Goal: Task Accomplishment & Management: Manage account settings

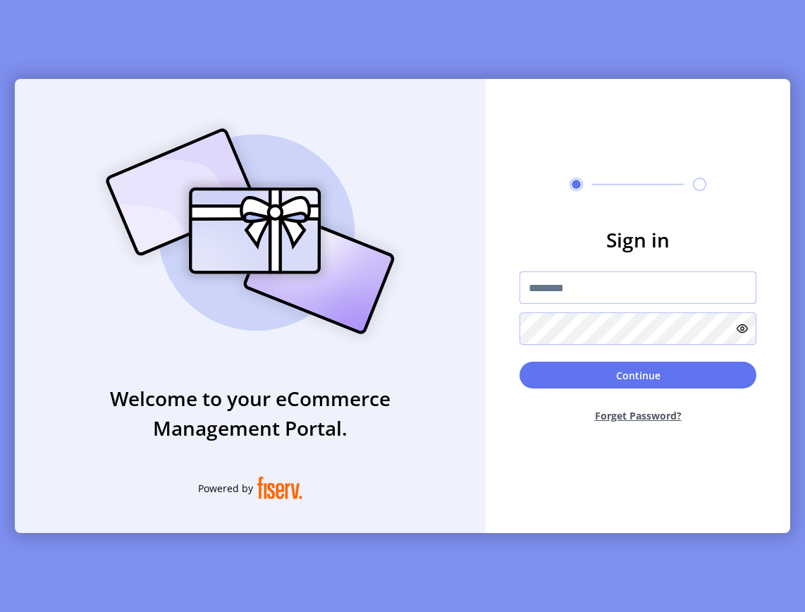
click at [581, 288] on input "text" at bounding box center [637, 287] width 237 height 32
type input "**********"
click at [519, 361] on button "Continue" at bounding box center [637, 374] width 237 height 27
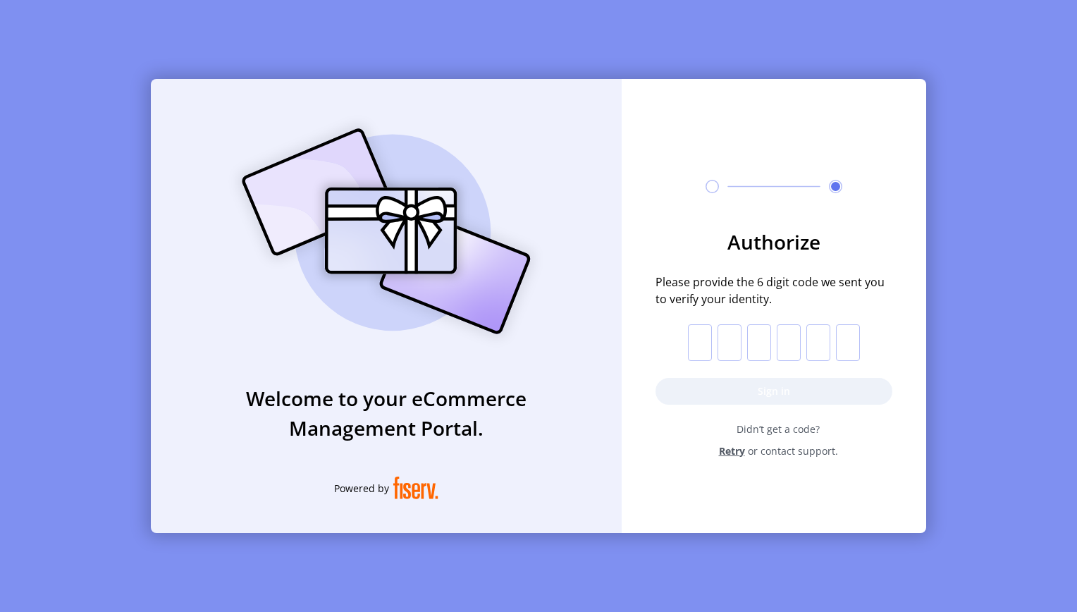
click at [699, 351] on input "text" at bounding box center [700, 342] width 24 height 37
type input "*"
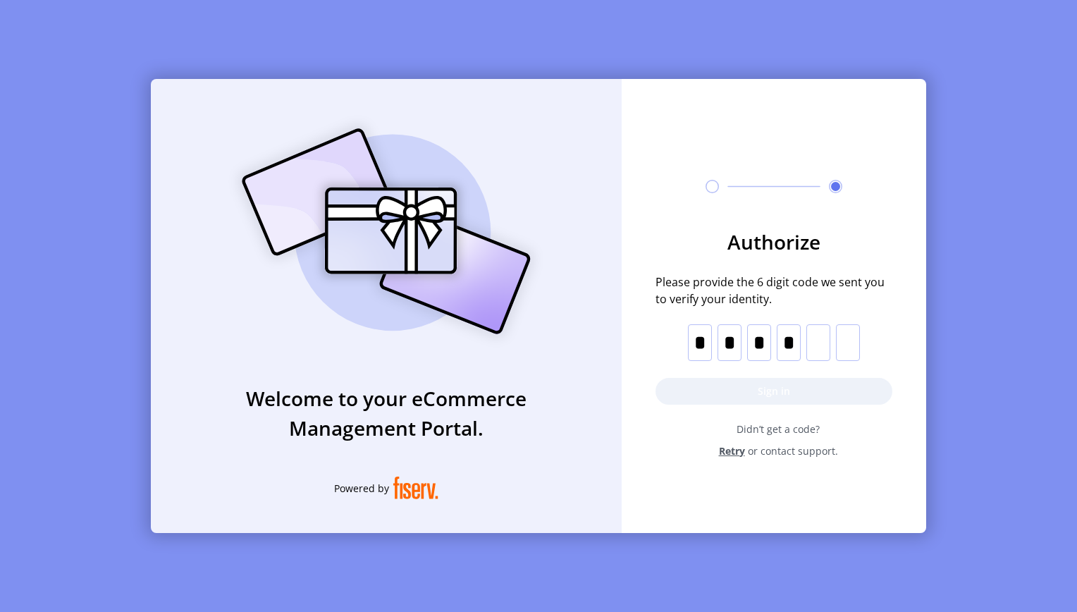
type input "*"
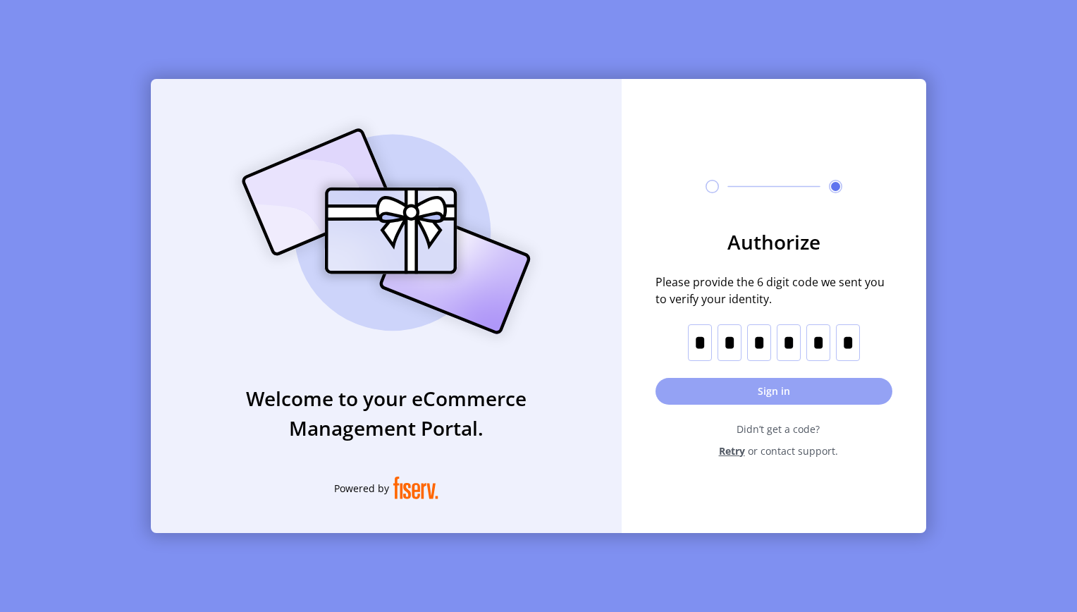
type input "*"
click at [793, 392] on button "Sign in" at bounding box center [773, 391] width 237 height 27
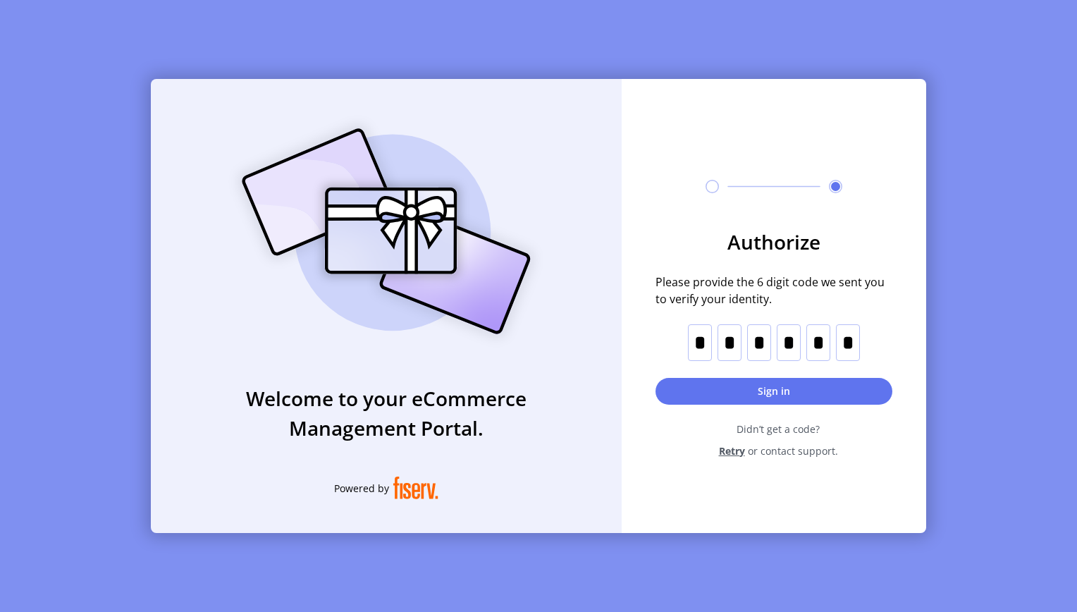
click at [706, 390] on button "Sign in" at bounding box center [773, 391] width 237 height 27
click at [538, 481] on div "Welcome to your eCommerce Management Portal. Powered by" at bounding box center [386, 306] width 471 height 454
click at [700, 395] on form "Authorize Please provide the 6 digit code we sent you to verify your identity. …" at bounding box center [773, 342] width 304 height 231
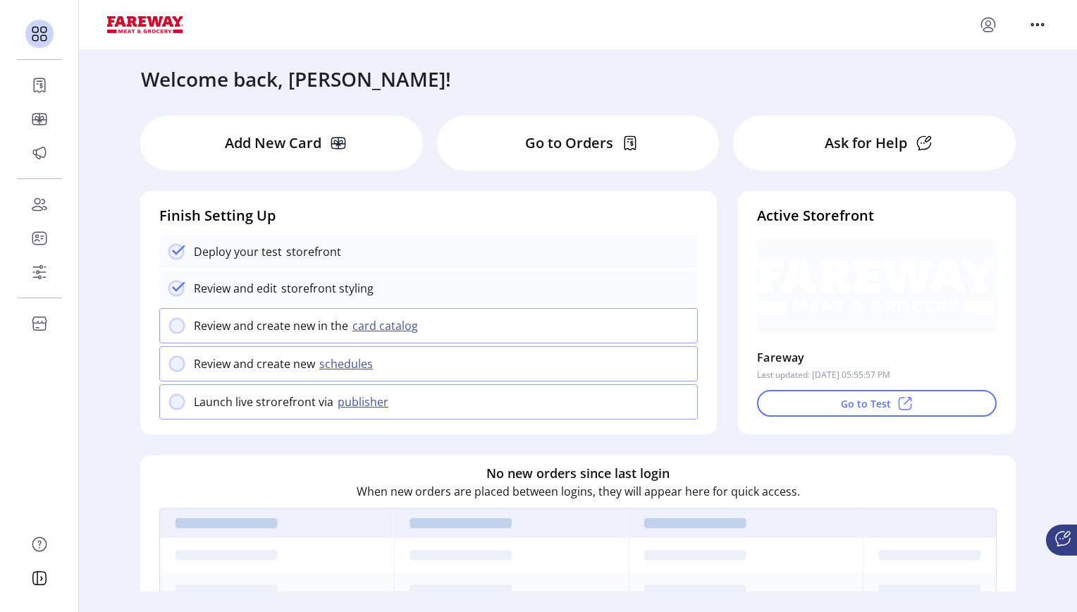
click at [504, 149] on div "Go to Orders" at bounding box center [578, 143] width 283 height 55
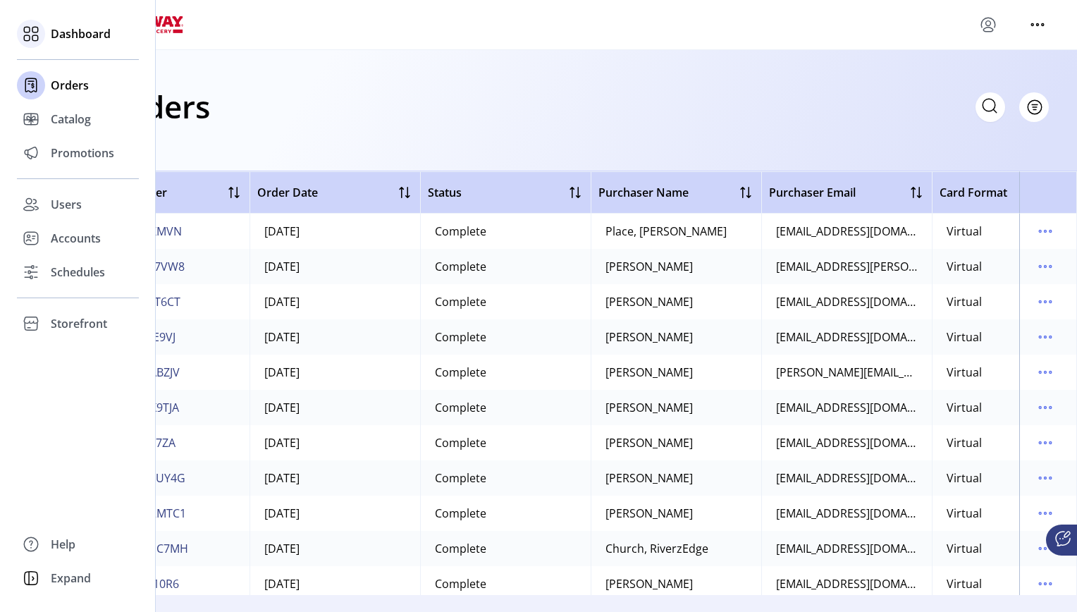
click at [82, 32] on span "Dashboard" at bounding box center [81, 33] width 60 height 17
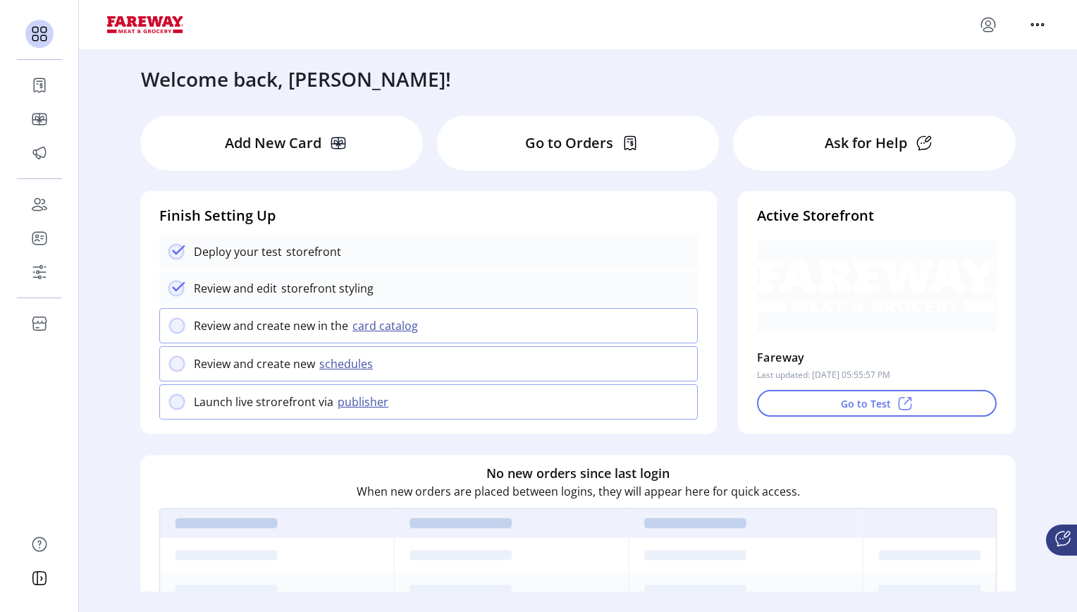
click at [804, 141] on p "Ask for Help" at bounding box center [865, 142] width 82 height 21
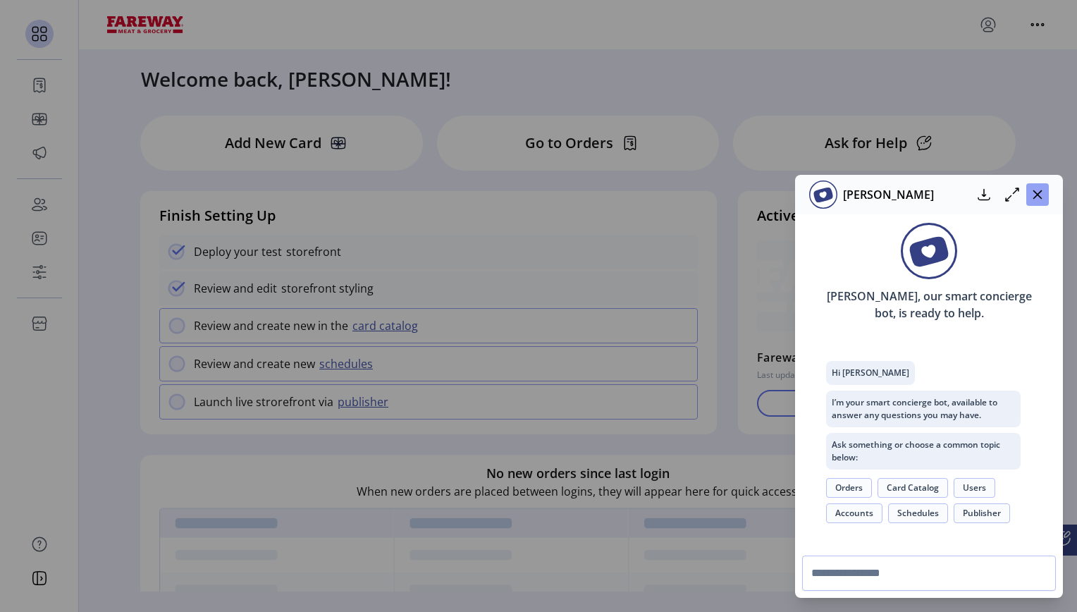
click at [804, 199] on icon "button" at bounding box center [1036, 194] width 11 height 11
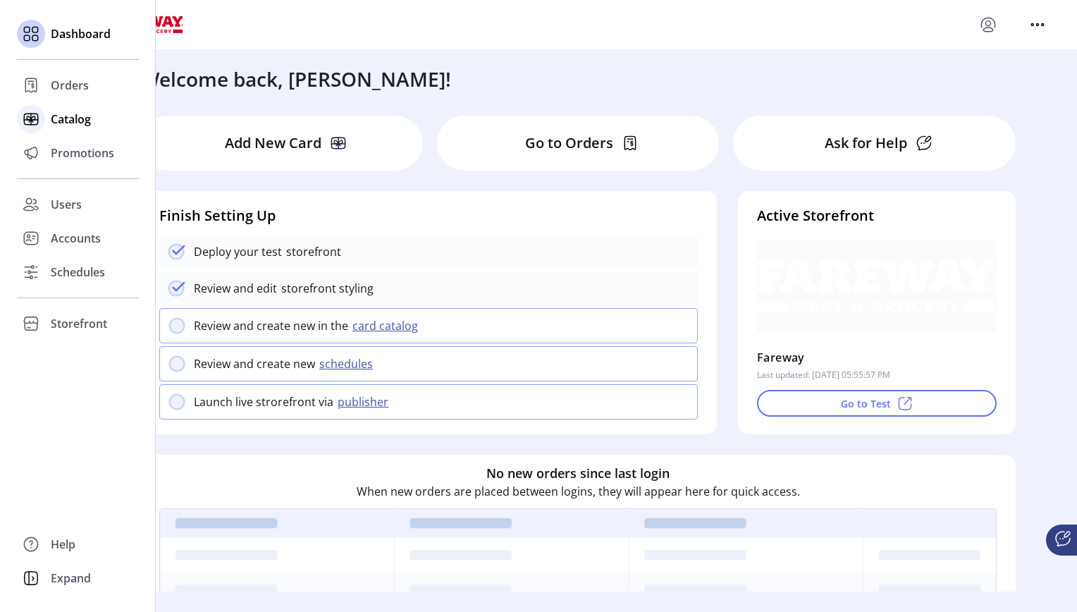
click at [78, 122] on span "Catalog" at bounding box center [71, 119] width 40 height 17
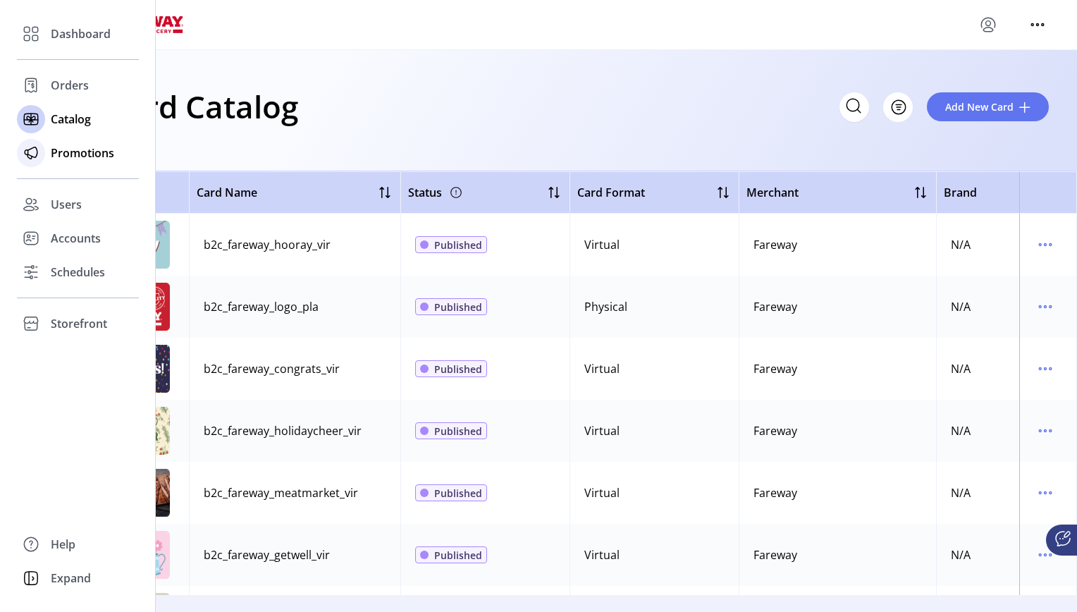
click at [89, 154] on span "Promotions" at bounding box center [82, 152] width 63 height 17
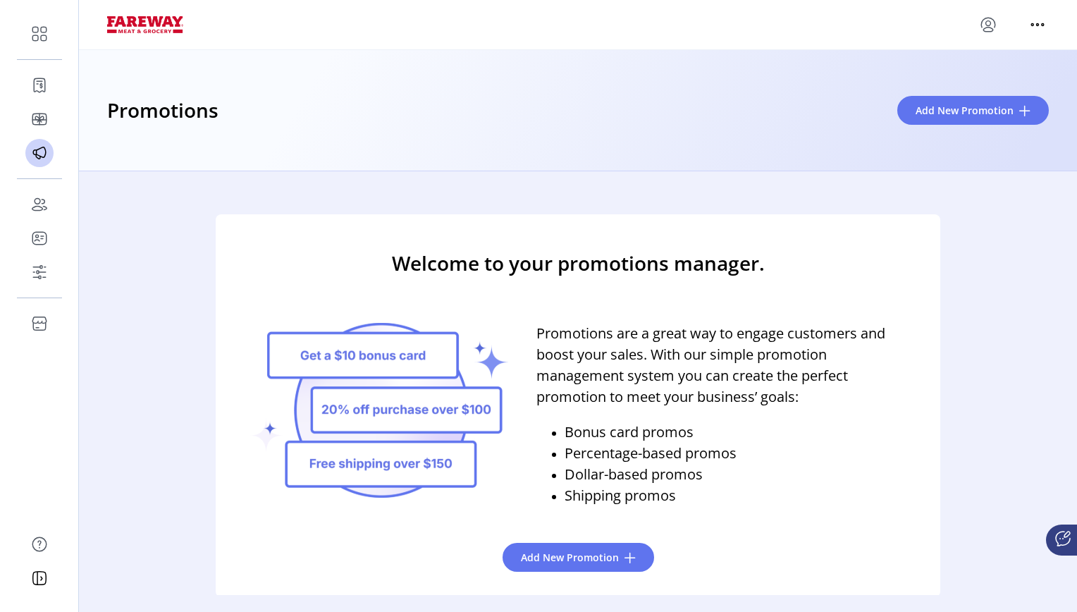
scroll to position [23, 0]
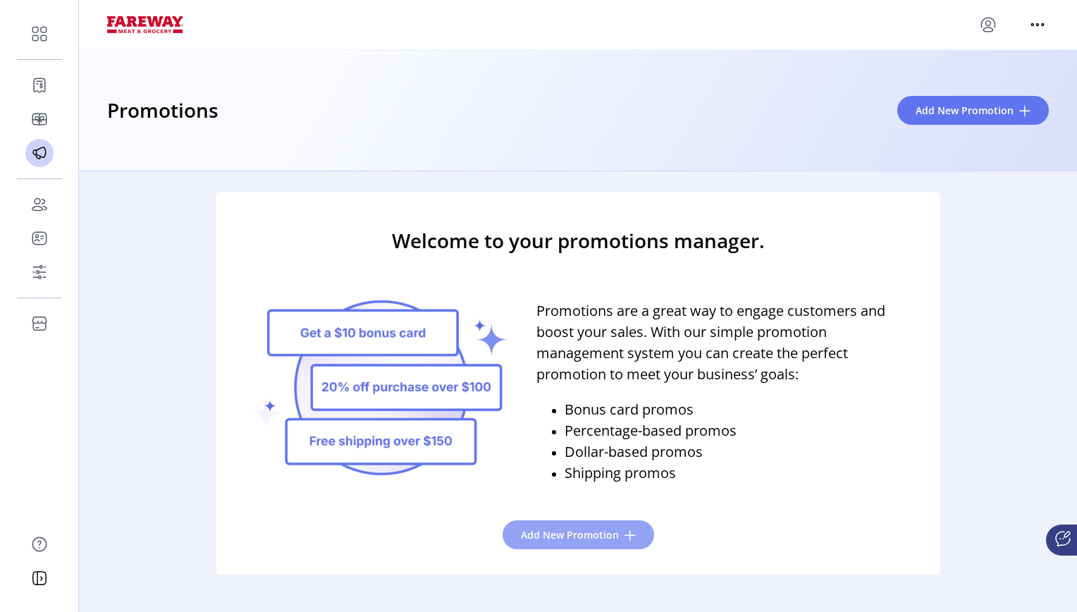
click at [576, 537] on span "Add New Promotion" at bounding box center [570, 534] width 98 height 15
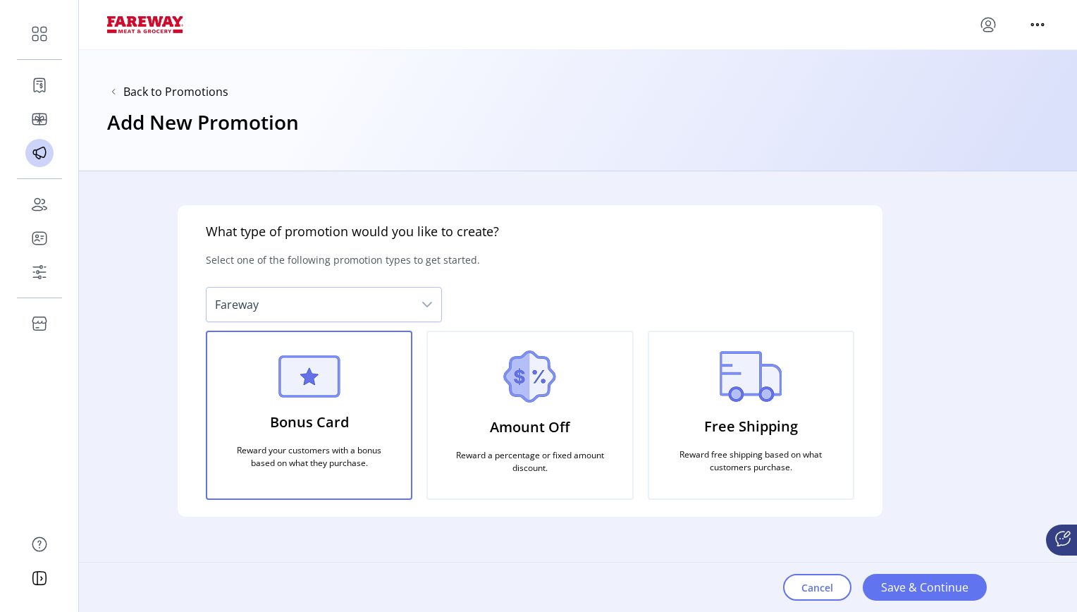
click at [767, 425] on p "Free Shipping" at bounding box center [751, 426] width 94 height 32
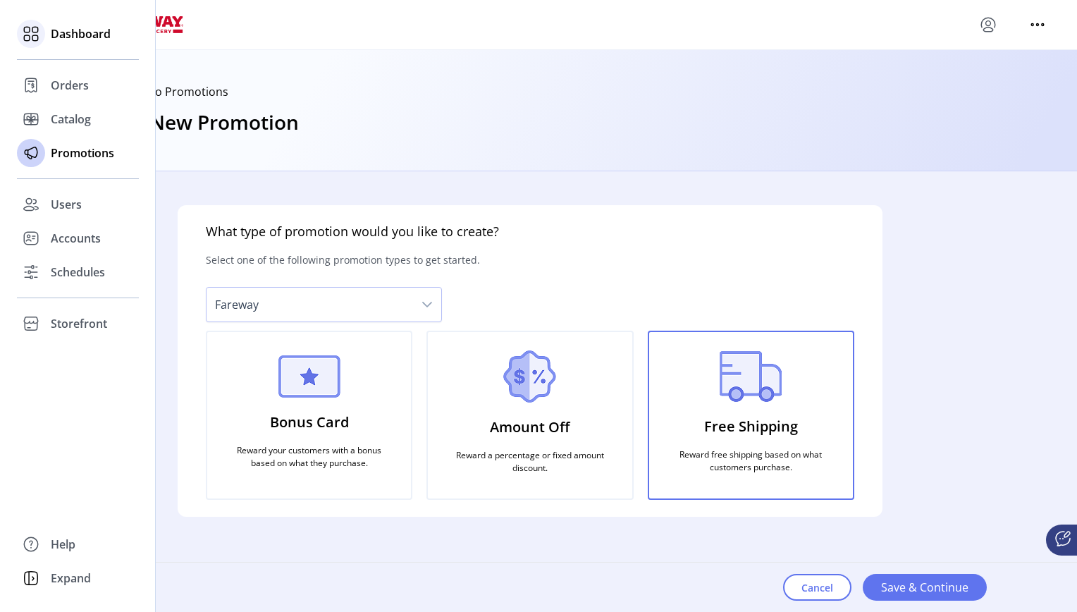
click at [71, 32] on span "Dashboard" at bounding box center [81, 33] width 60 height 17
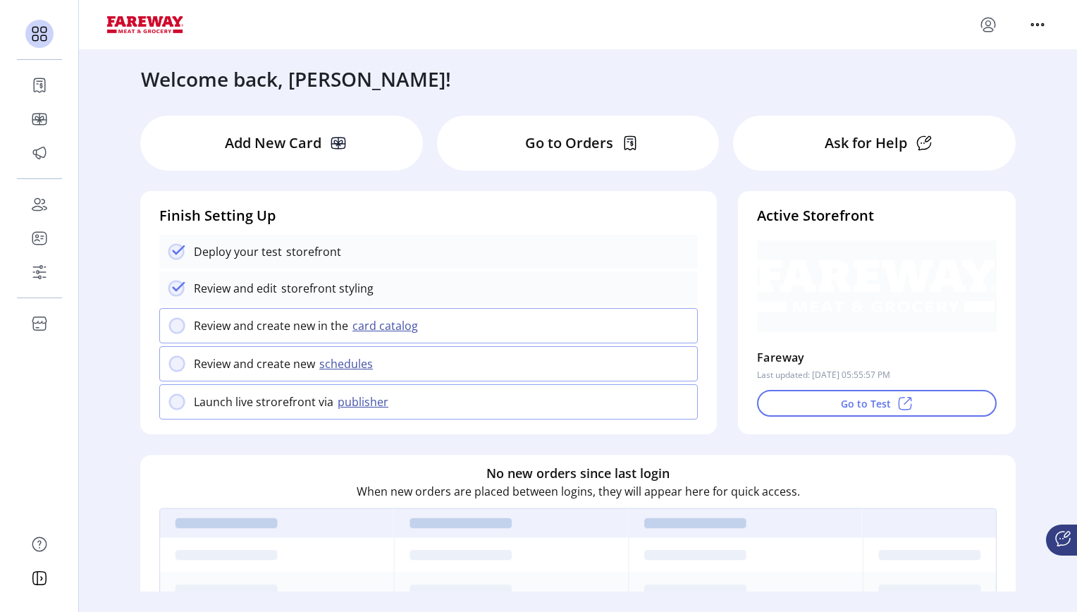
click at [804, 436] on ktd-grid-item "Active Storefront [PERSON_NAME] Last updated: [DATE] 05:55:57 PM Go to Test" at bounding box center [876, 312] width 299 height 264
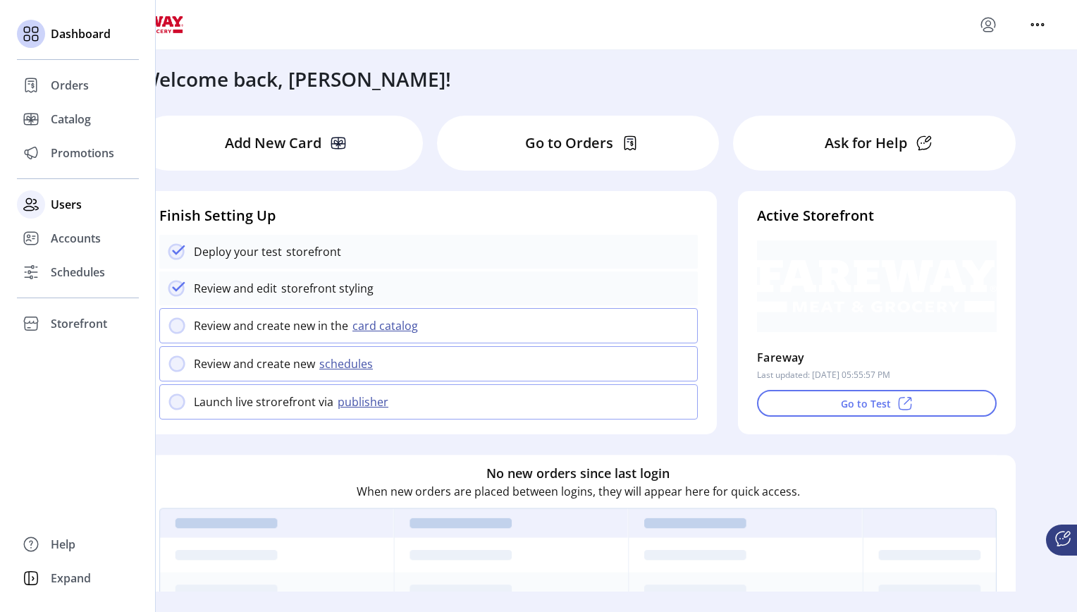
click at [68, 205] on span "Users" at bounding box center [66, 204] width 31 height 17
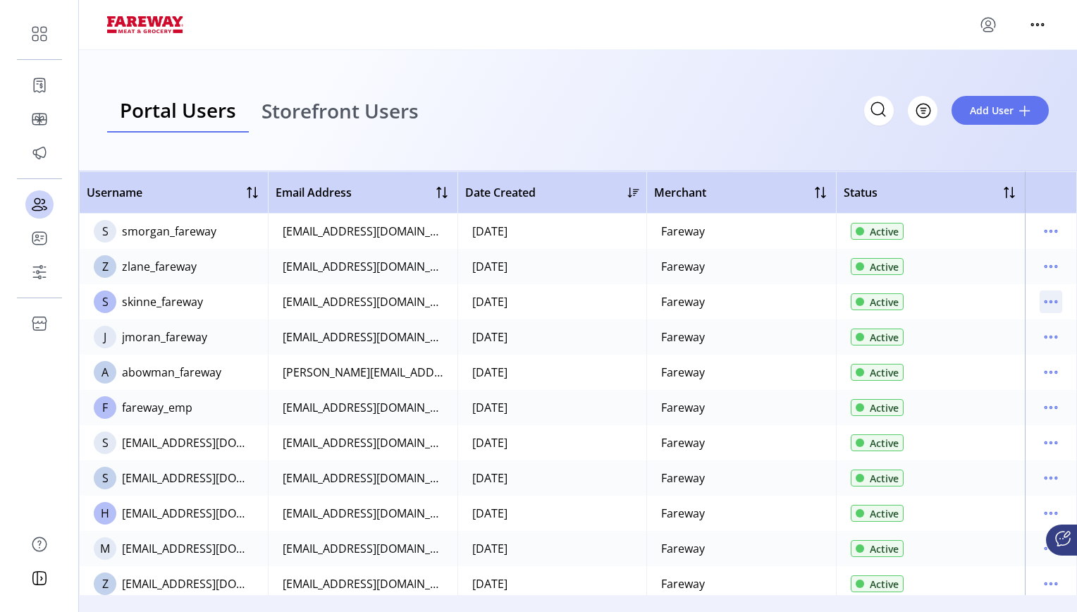
click at [804, 302] on icon "menu" at bounding box center [1051, 302] width 2 height 2
click at [572, 308] on td "[DATE]" at bounding box center [551, 301] width 189 height 35
click at [804, 299] on icon "menu" at bounding box center [1050, 301] width 23 height 23
click at [804, 379] on span "Reset Password" at bounding box center [984, 373] width 117 height 11
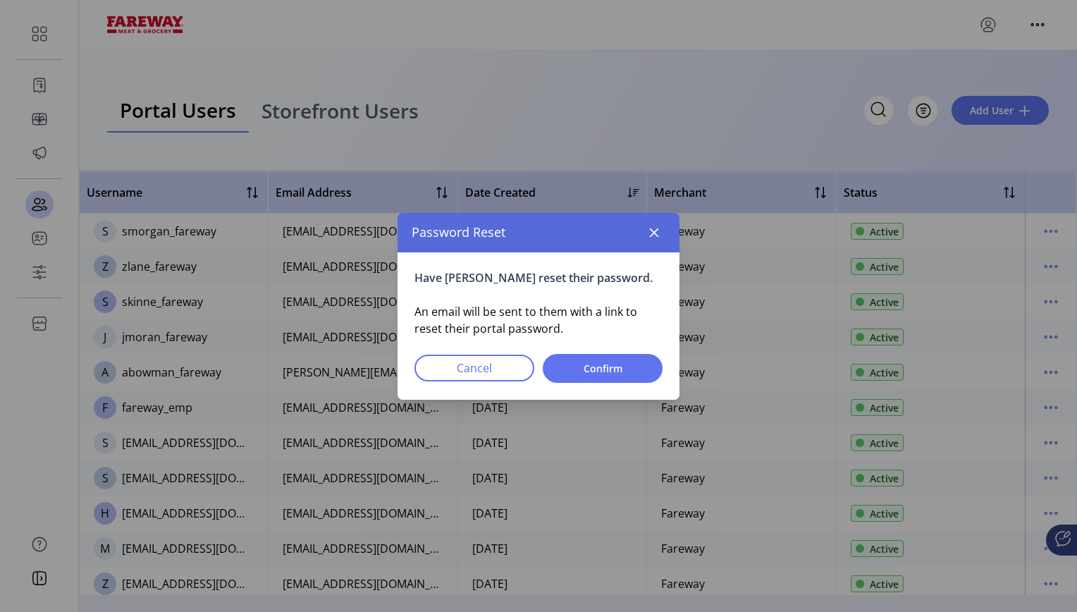
drag, startPoint x: 625, startPoint y: 388, endPoint x: 650, endPoint y: 338, distance: 55.1
click at [650, 338] on div "Have [PERSON_NAME] reset their password. An email will be sent to them with a l…" at bounding box center [538, 325] width 282 height 147
drag, startPoint x: 650, startPoint y: 338, endPoint x: 651, endPoint y: 233, distance: 105.0
click at [651, 233] on icon "button" at bounding box center [653, 232] width 11 height 11
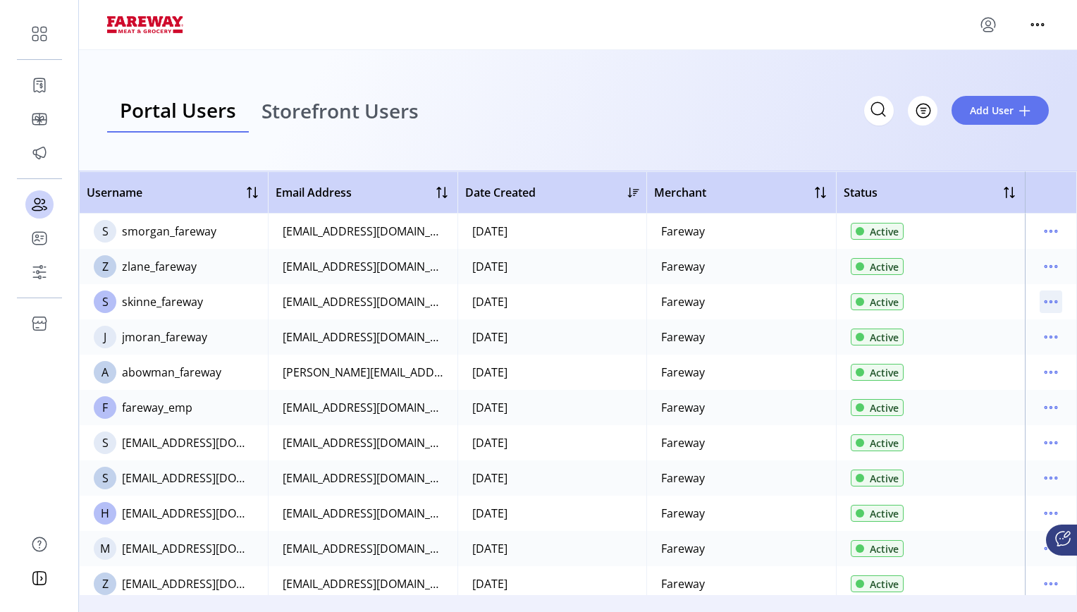
click at [804, 306] on icon "menu" at bounding box center [1050, 301] width 23 height 23
click at [804, 375] on span "Reset Password" at bounding box center [984, 373] width 117 height 11
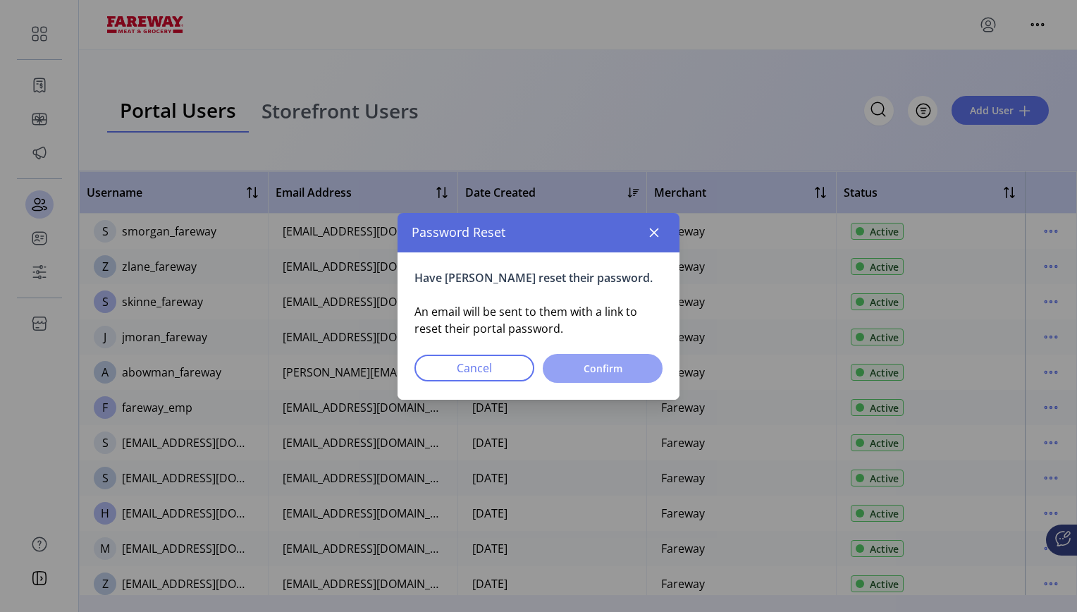
click at [576, 368] on span "Confirm" at bounding box center [602, 368] width 83 height 15
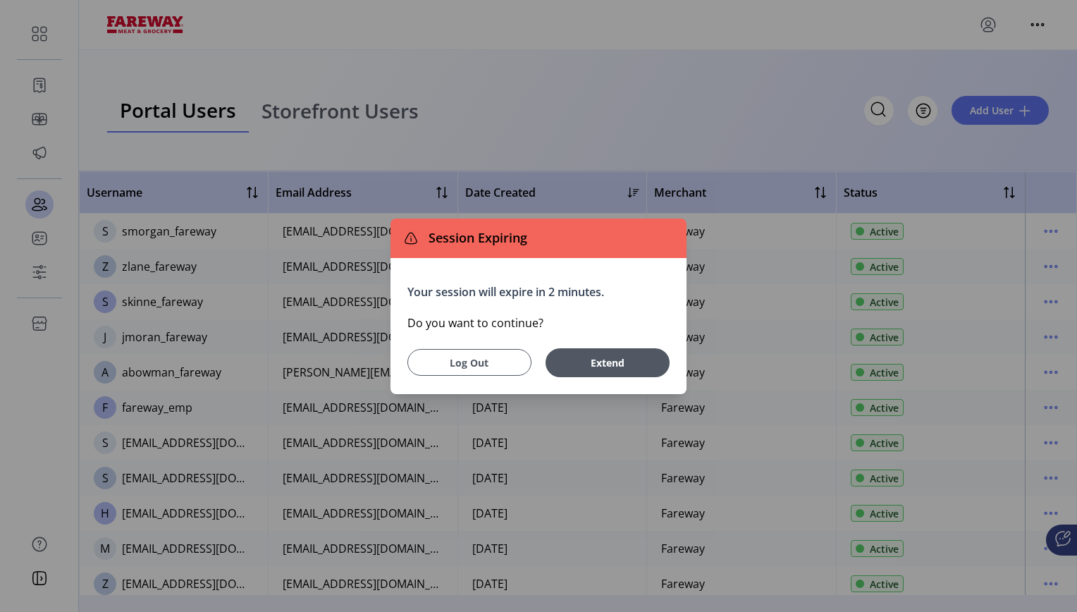
click at [484, 355] on span "Log Out" at bounding box center [469, 362] width 89 height 15
